Goal: Find specific page/section: Find specific page/section

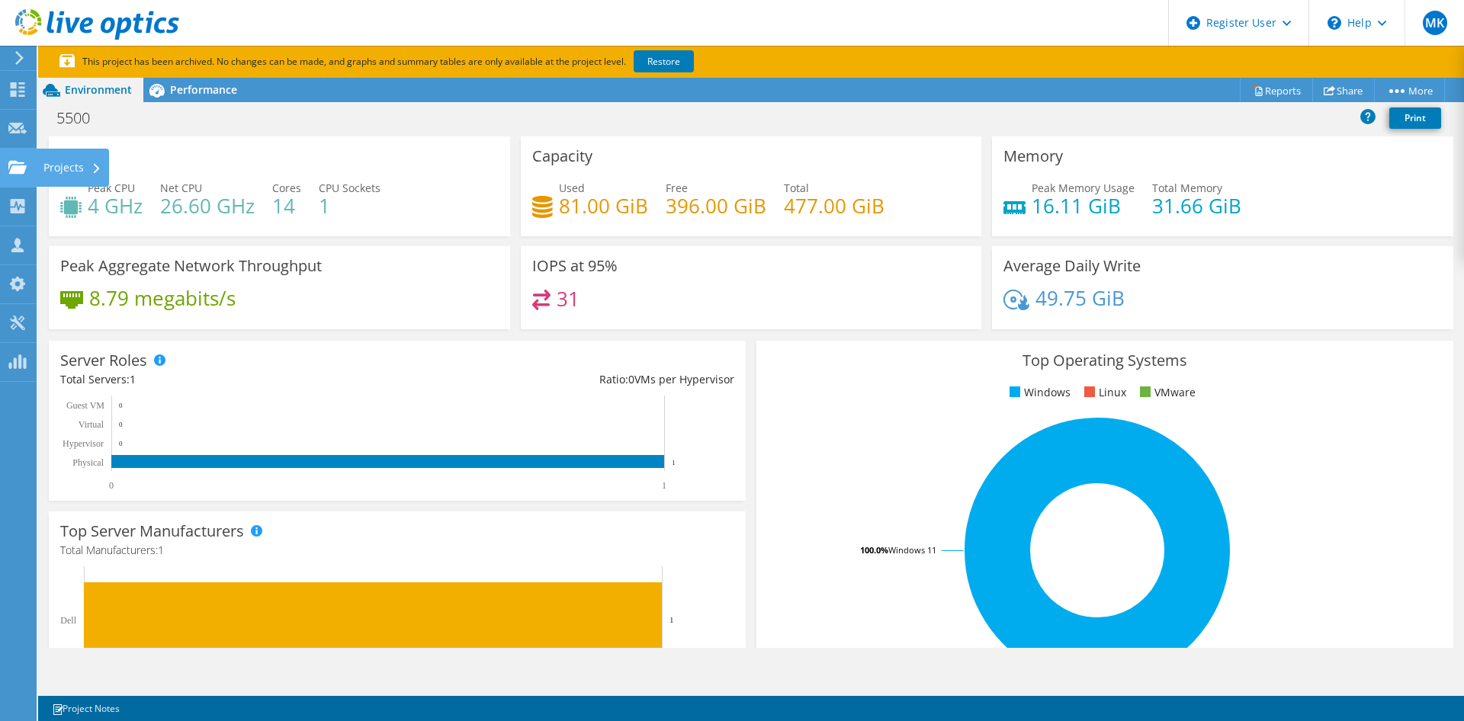
click at [18, 173] on use at bounding box center [17, 166] width 18 height 13
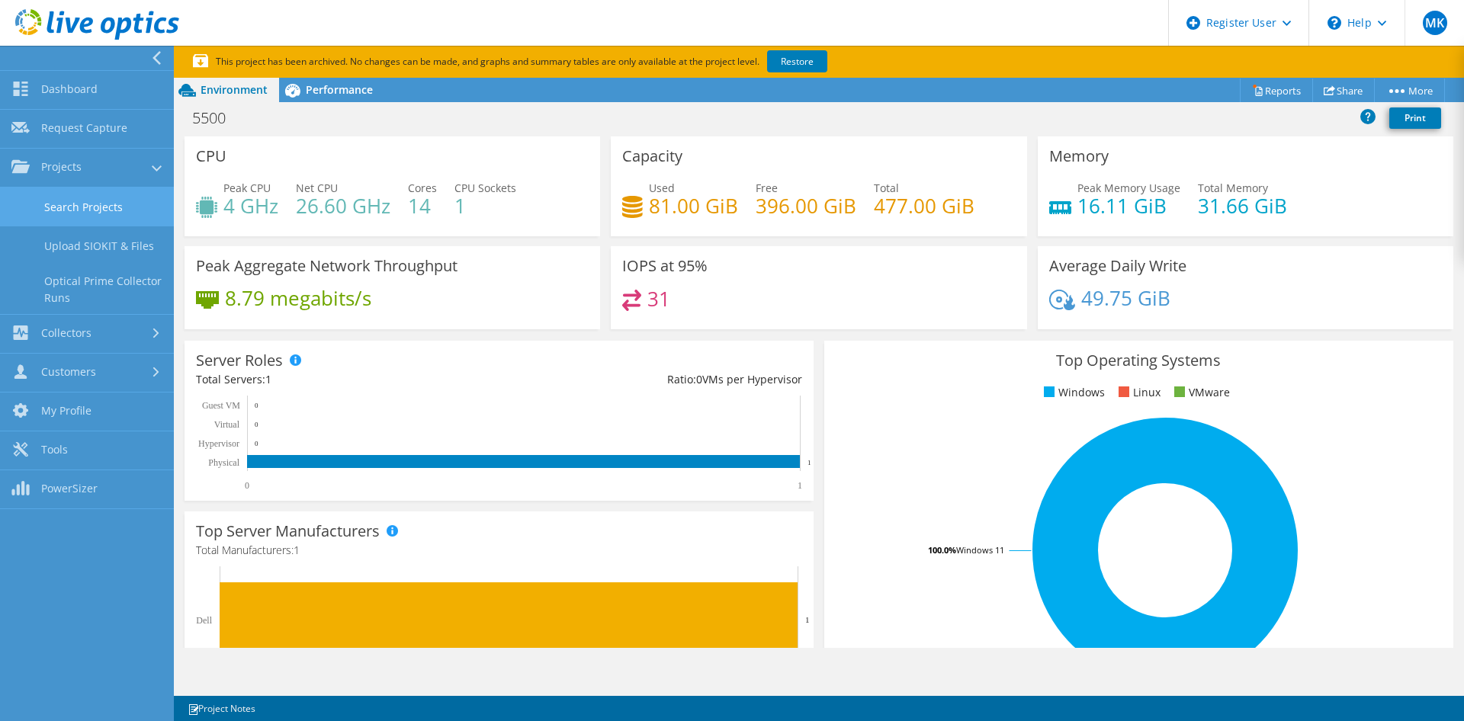
click at [123, 207] on link "Search Projects" at bounding box center [87, 207] width 174 height 39
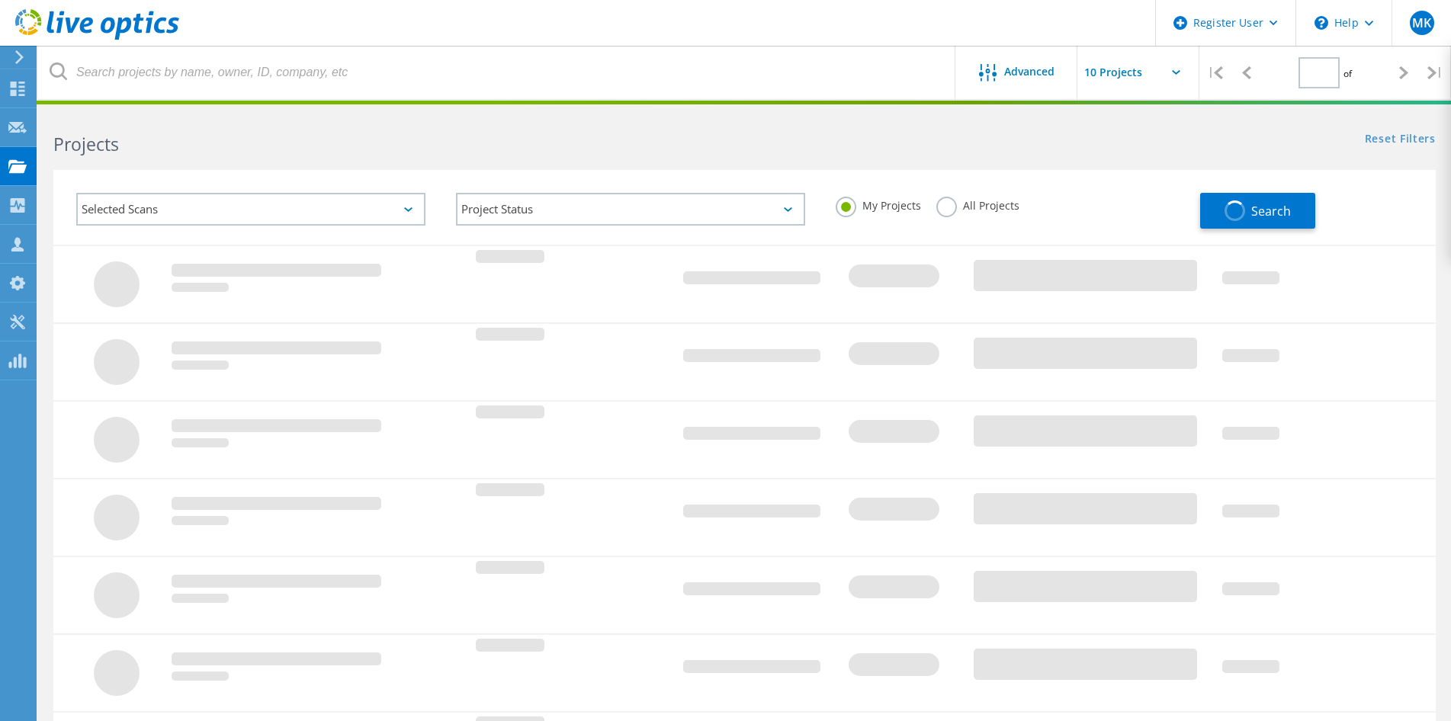
type input "1"
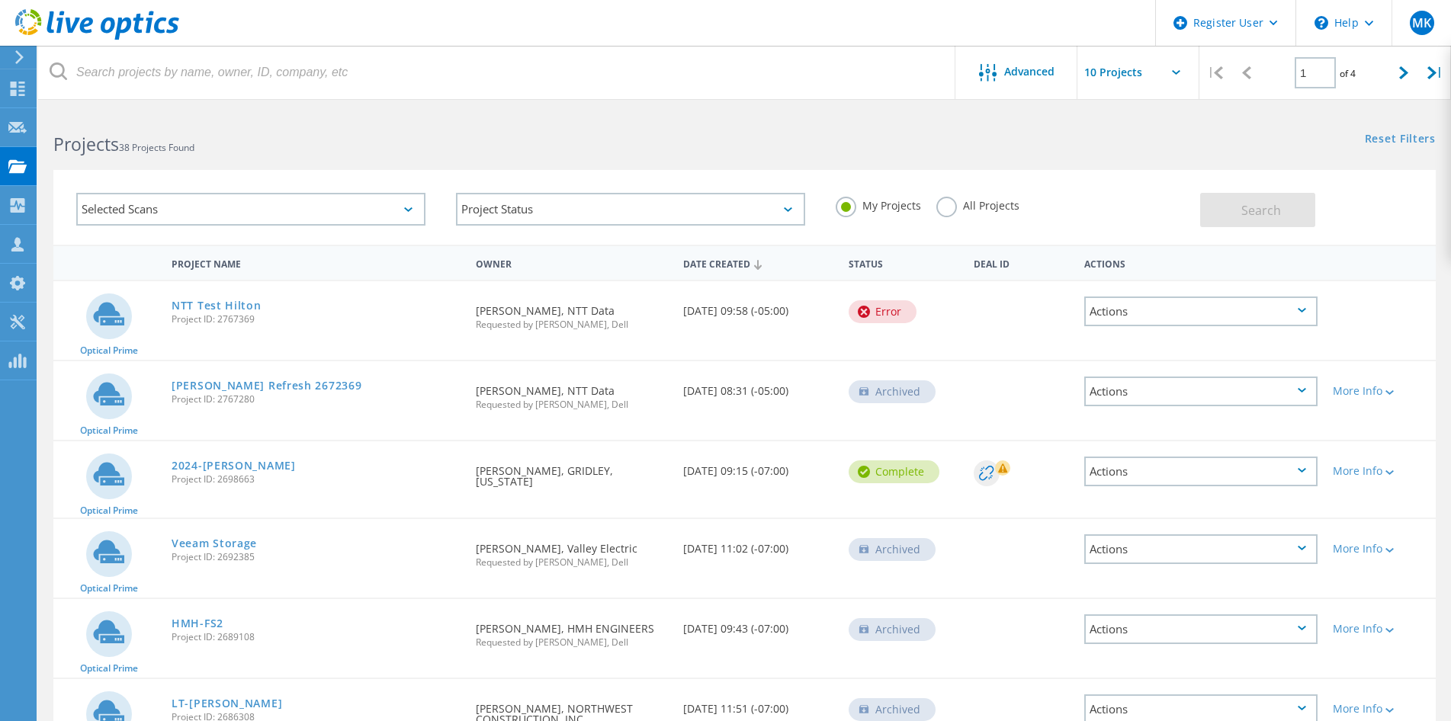
click at [317, 218] on div "Selected Scans" at bounding box center [250, 209] width 349 height 33
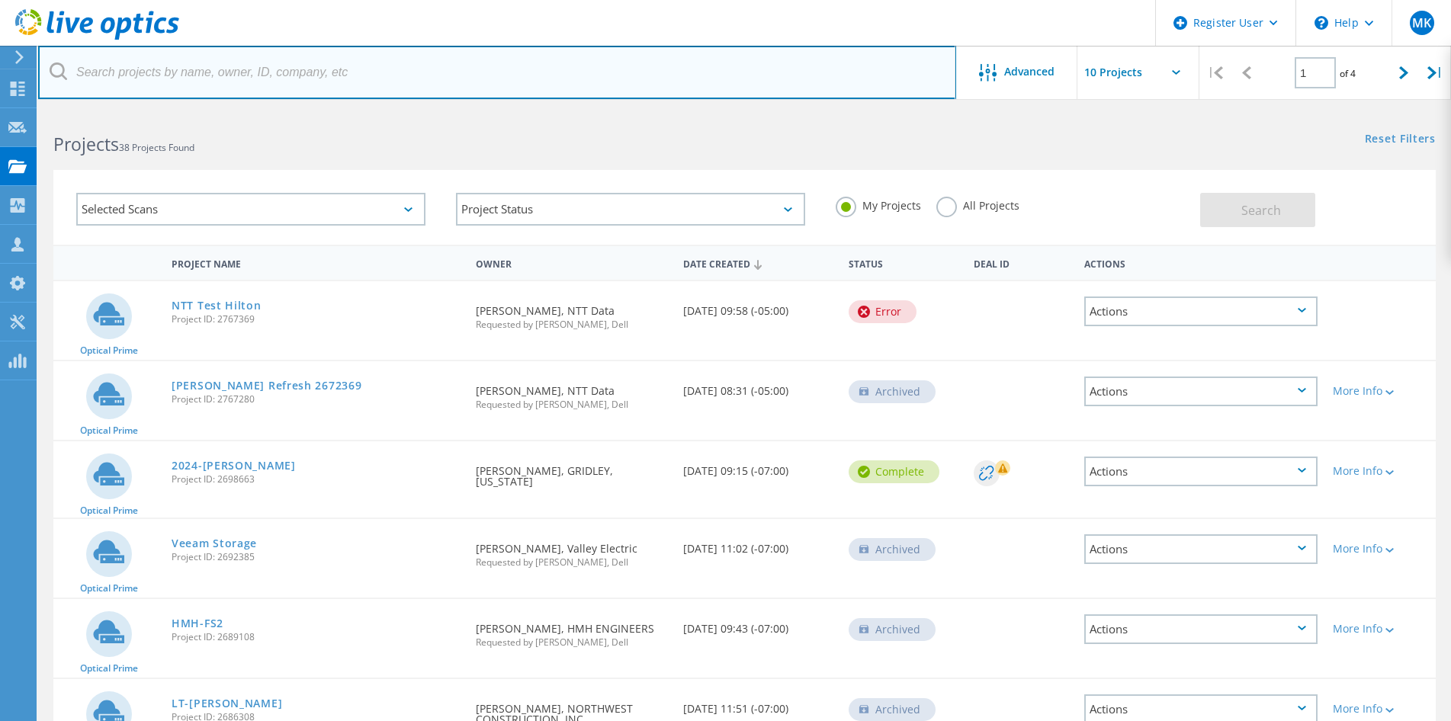
click at [210, 55] on input "text" at bounding box center [497, 72] width 918 height 53
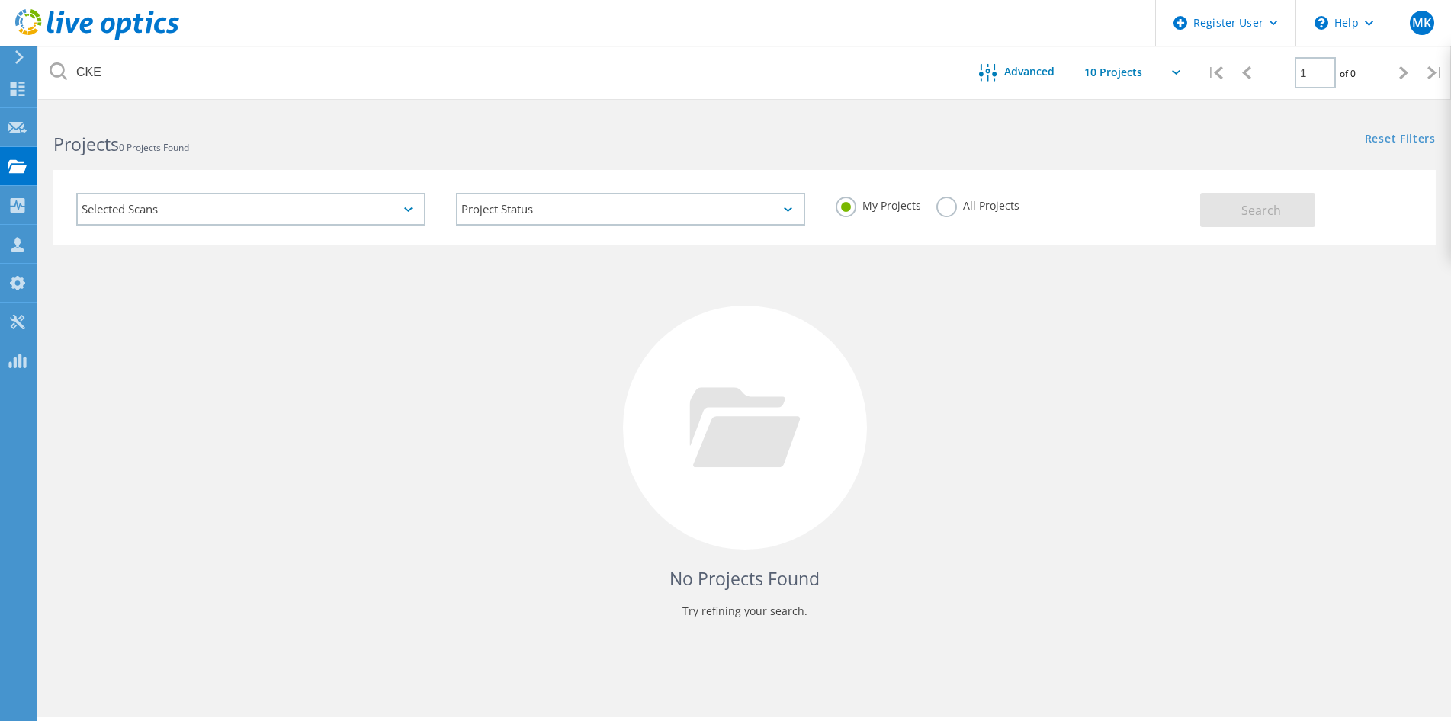
click at [961, 202] on label "All Projects" at bounding box center [977, 204] width 83 height 14
click at [0, 0] on input "All Projects" at bounding box center [0, 0] width 0 height 0
click at [1228, 217] on button "Search" at bounding box center [1257, 210] width 115 height 34
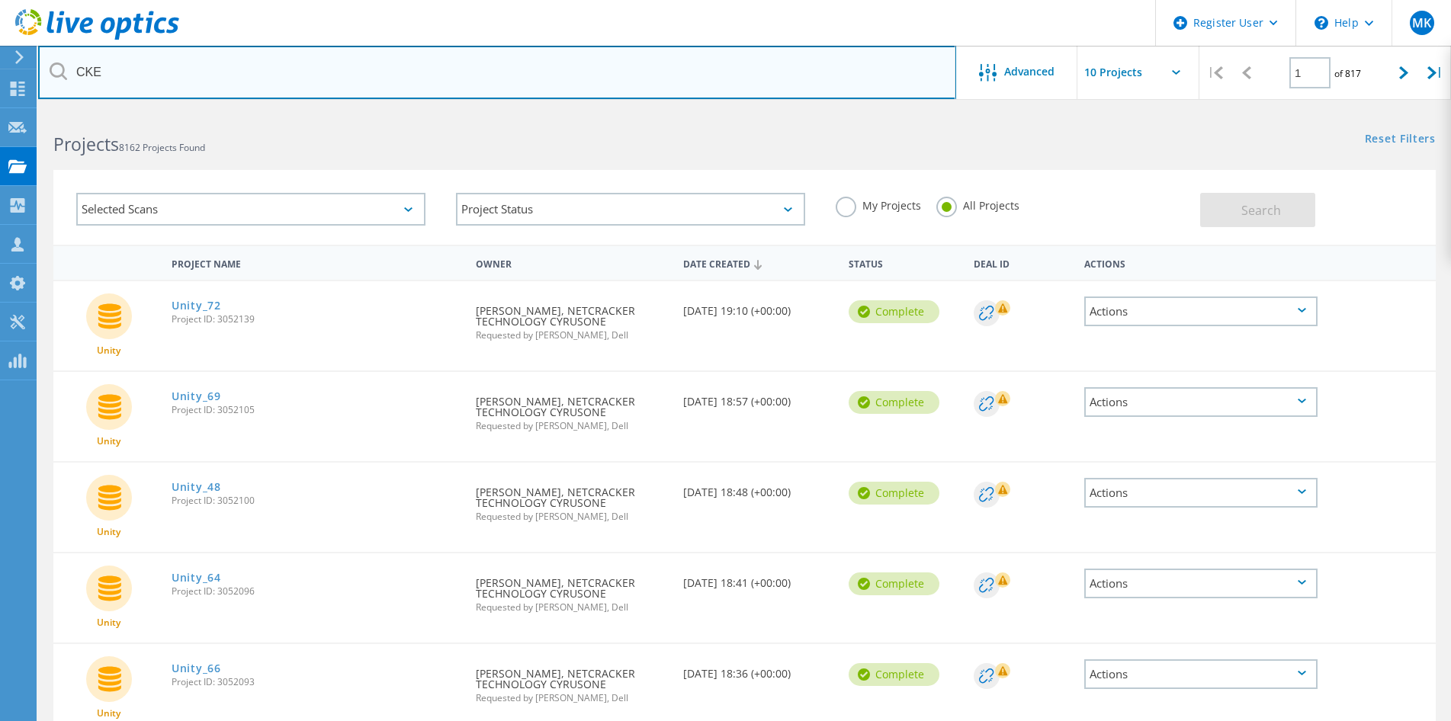
click at [358, 59] on input "CKE" at bounding box center [497, 72] width 918 height 53
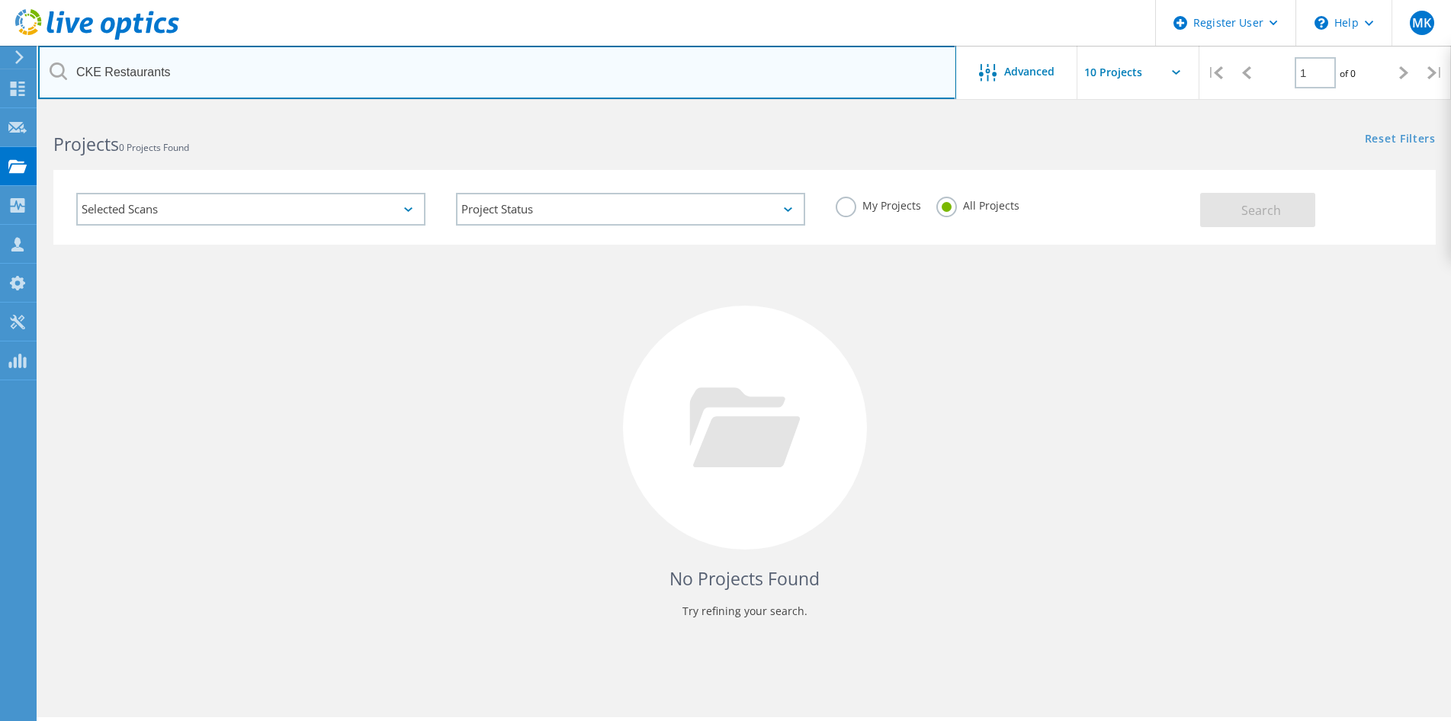
click at [528, 79] on input "CKE Restaurants" at bounding box center [497, 72] width 918 height 53
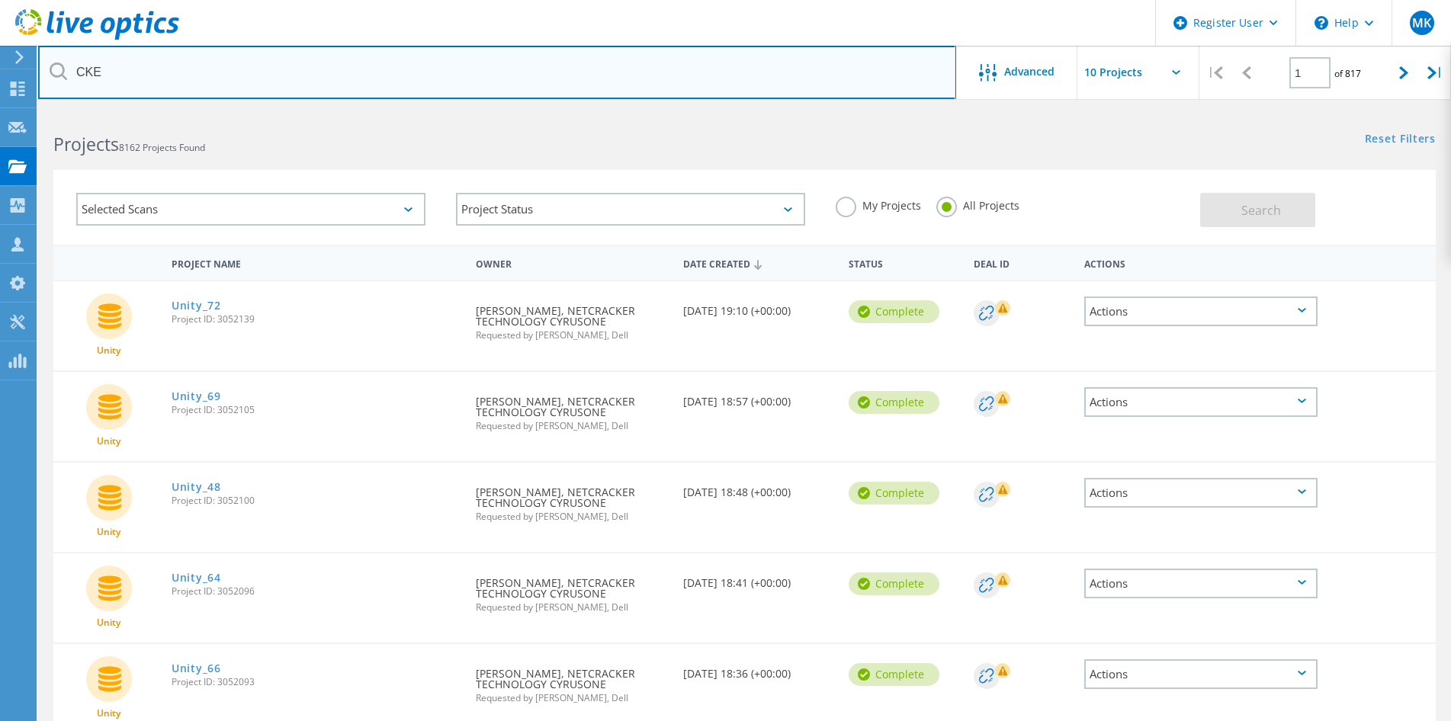
drag, startPoint x: 288, startPoint y: 83, endPoint x: 5, endPoint y: 119, distance: 285.9
click at [38, 99] on input "CKE" at bounding box center [497, 72] width 918 height 53
drag, startPoint x: 175, startPoint y: 98, endPoint x: 165, endPoint y: 75, distance: 25.2
click at [175, 96] on input "CKE" at bounding box center [497, 72] width 918 height 53
paste input "Termite"
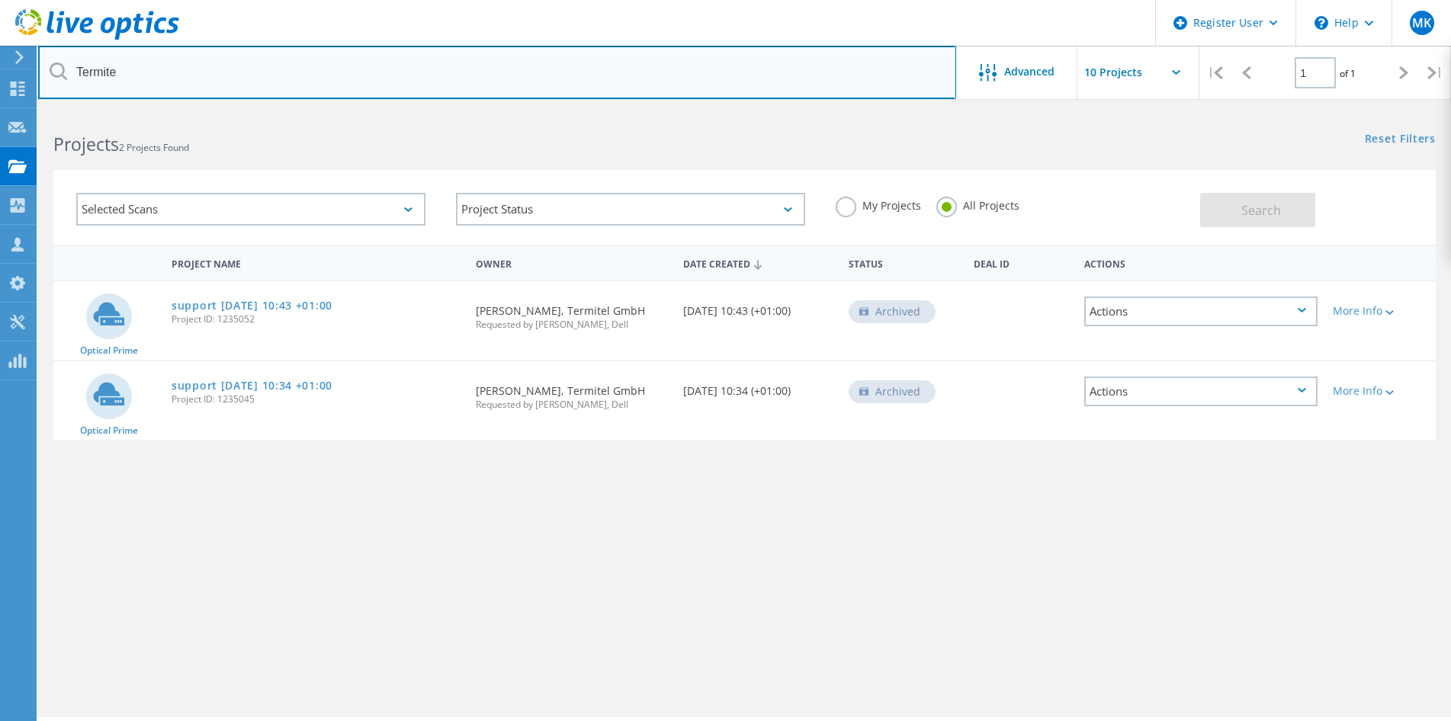
drag, startPoint x: 208, startPoint y: 70, endPoint x: 0, endPoint y: 65, distance: 208.2
click at [38, 71] on input "Termite" at bounding box center [497, 72] width 918 height 53
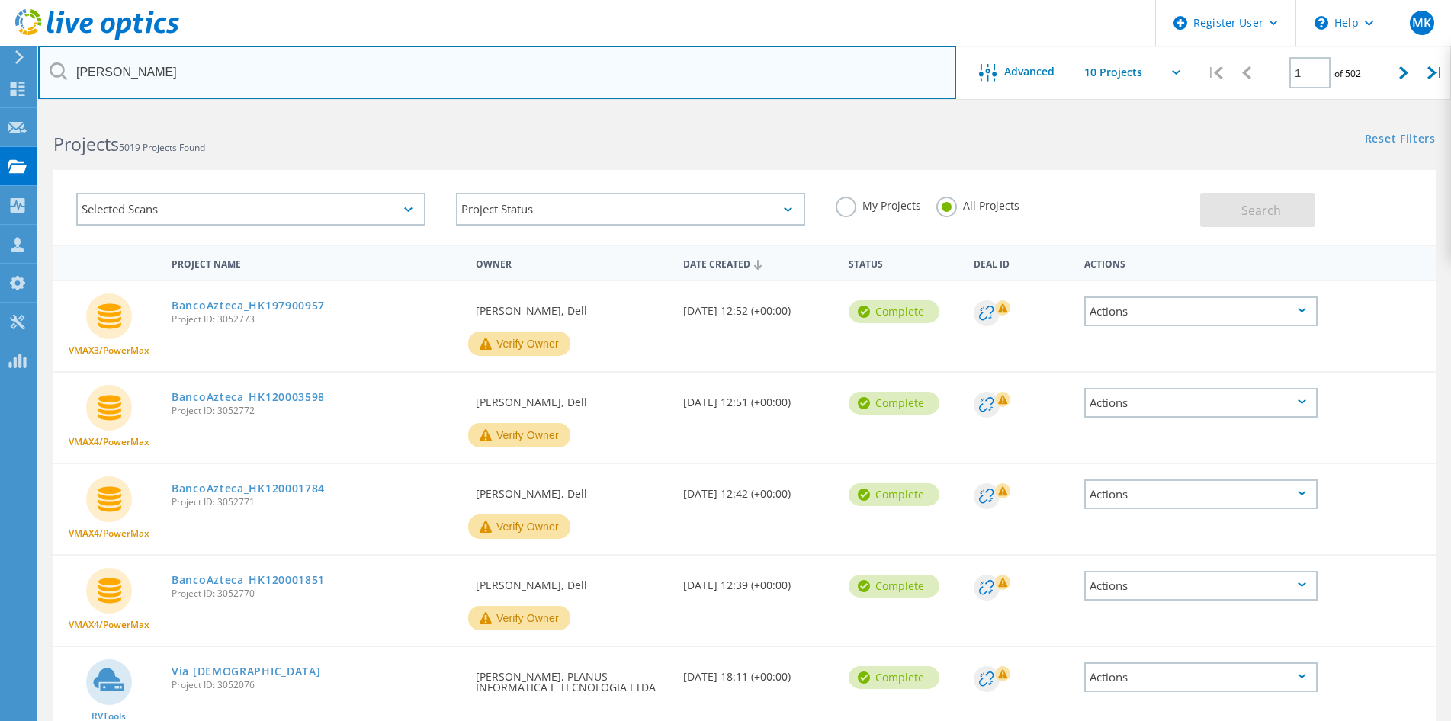
click at [543, 91] on input "Carl" at bounding box center [497, 72] width 918 height 53
type input "Carl Jr's"
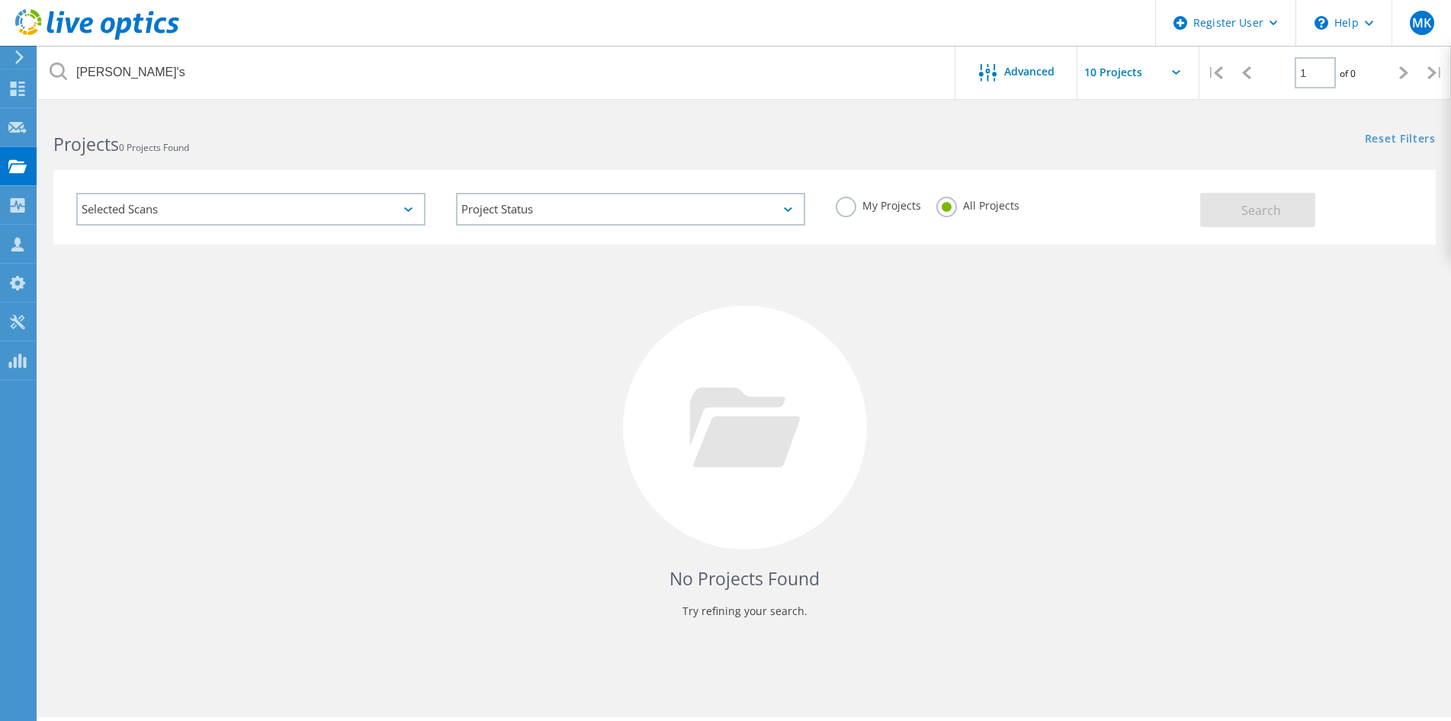
click at [571, 431] on div "No Projects Found Try refining your search." at bounding box center [744, 442] width 1382 height 394
